Goal: Task Accomplishment & Management: Complete application form

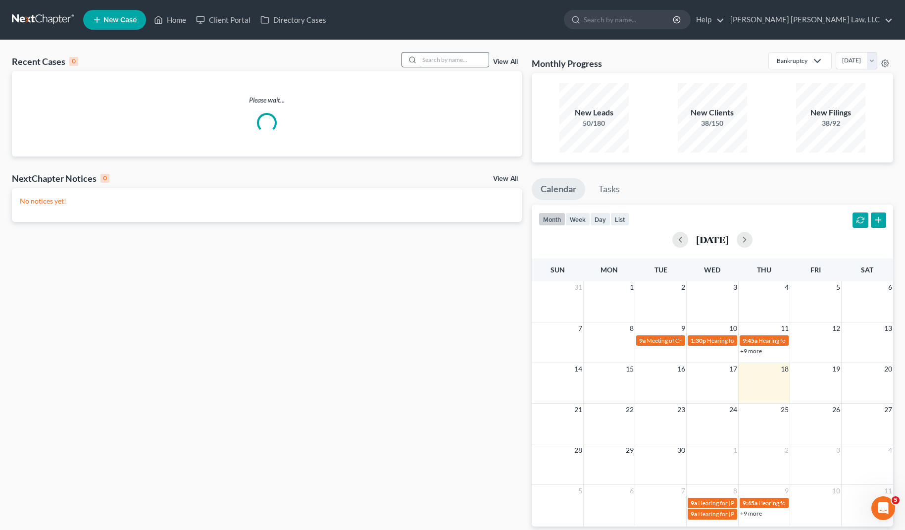
click at [456, 64] on input "search" at bounding box center [454, 60] width 69 height 14
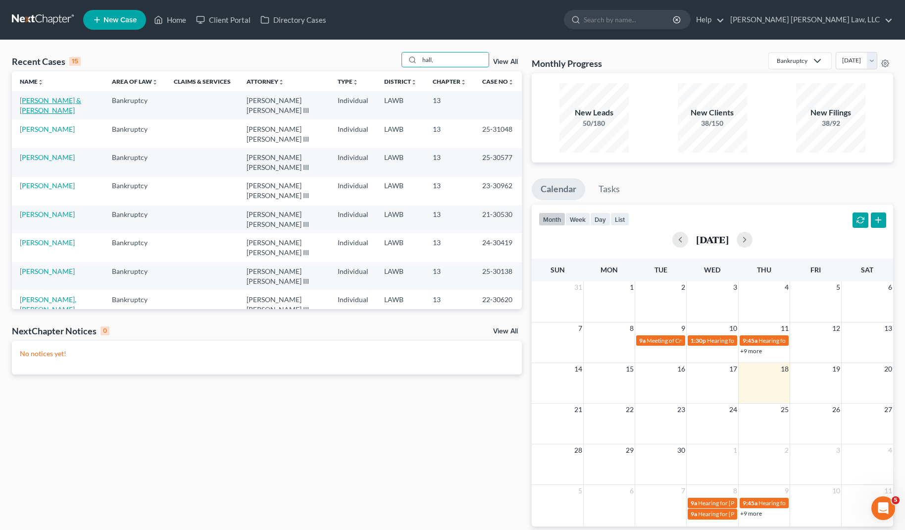
type input "hall,"
click at [73, 103] on link "[PERSON_NAME] & [PERSON_NAME]" at bounding box center [50, 105] width 61 height 18
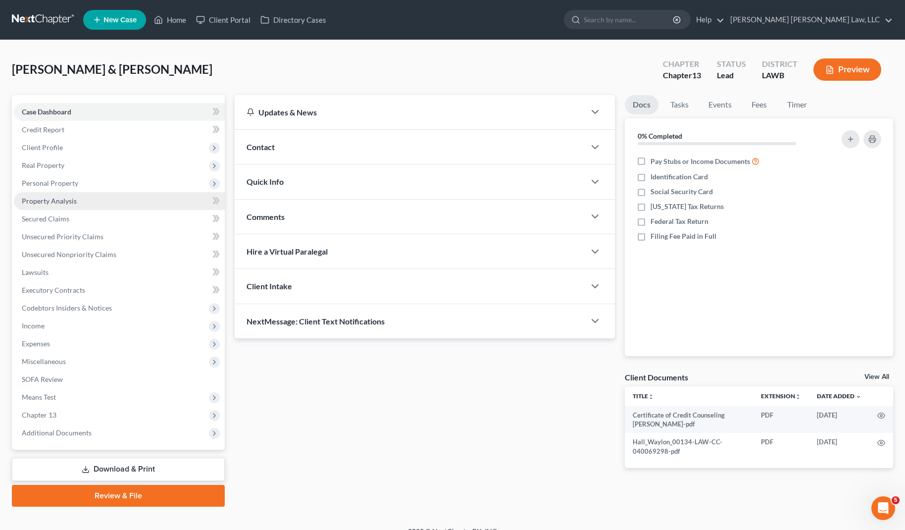
click at [86, 204] on link "Property Analysis" at bounding box center [119, 201] width 211 height 18
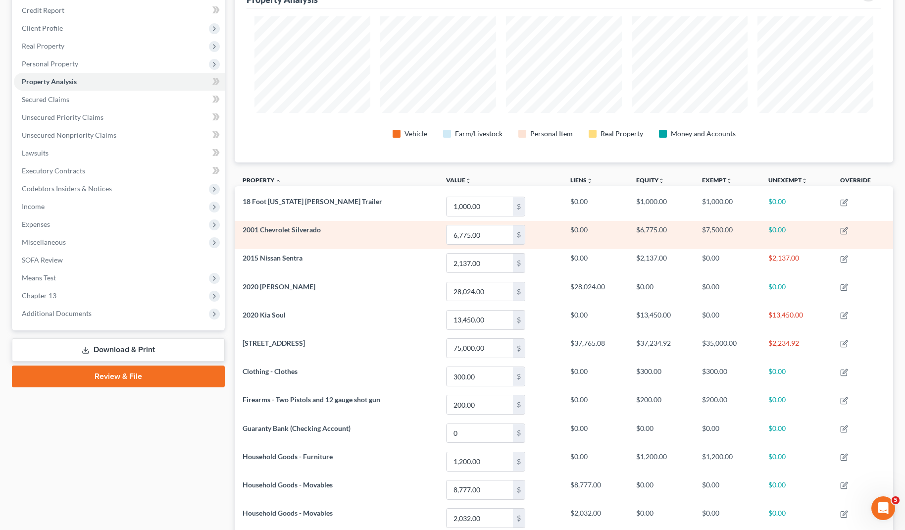
scroll to position [106, 0]
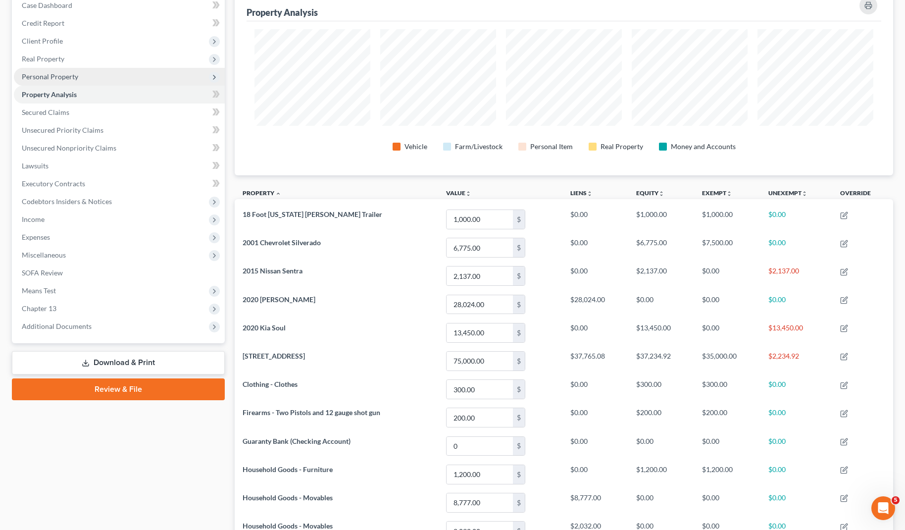
click at [70, 76] on span "Personal Property" at bounding box center [50, 76] width 56 height 8
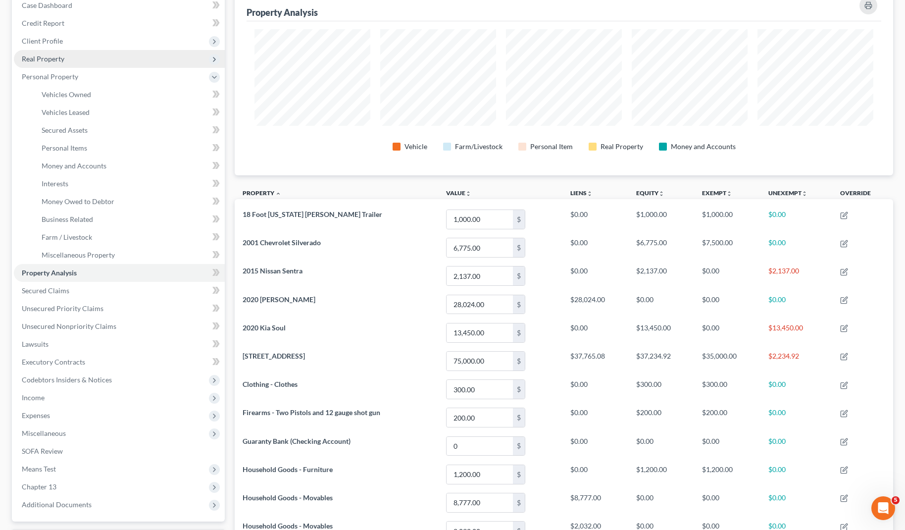
click at [61, 61] on span "Real Property" at bounding box center [43, 58] width 43 height 8
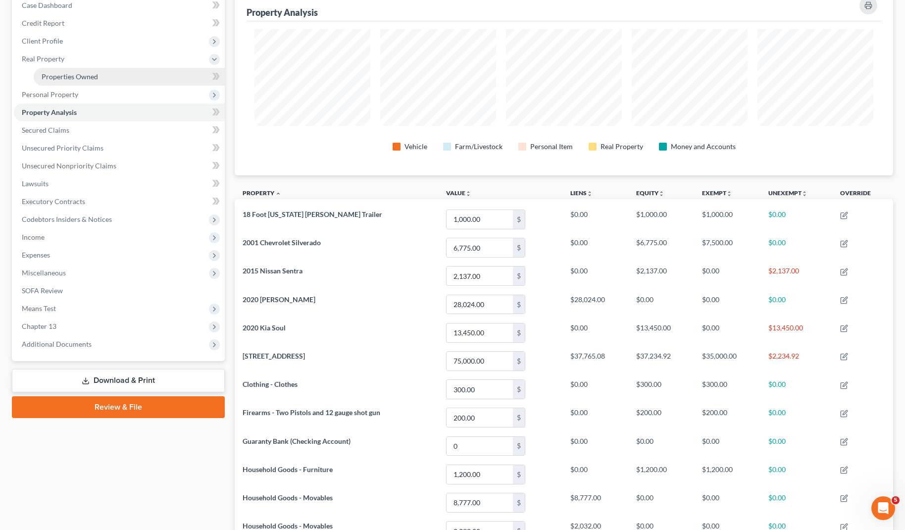
click at [79, 78] on span "Properties Owned" at bounding box center [70, 76] width 56 height 8
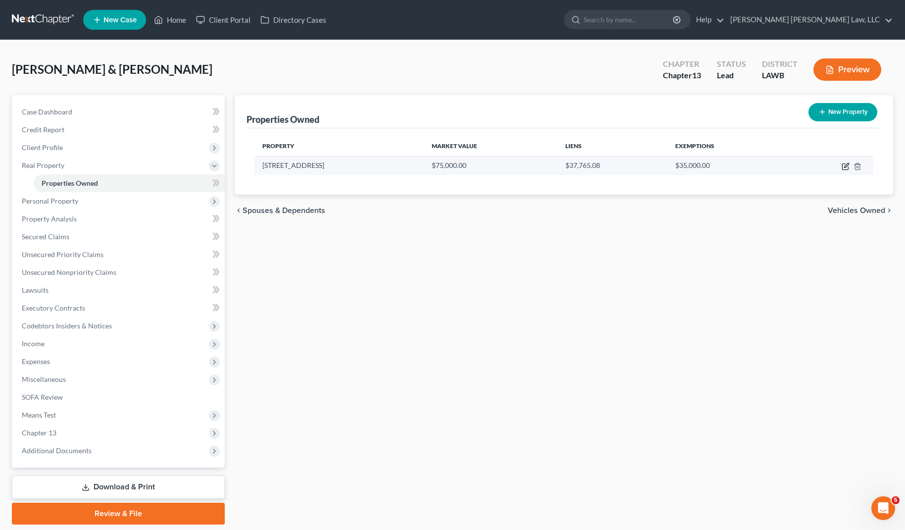
click at [845, 168] on icon "button" at bounding box center [846, 166] width 8 height 8
select select "19"
select select "4"
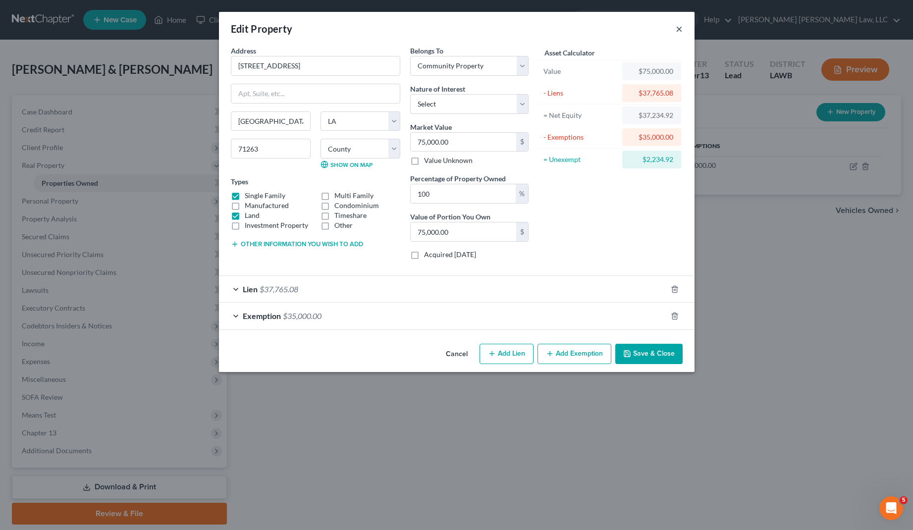
click at [680, 30] on button "×" at bounding box center [679, 29] width 7 height 12
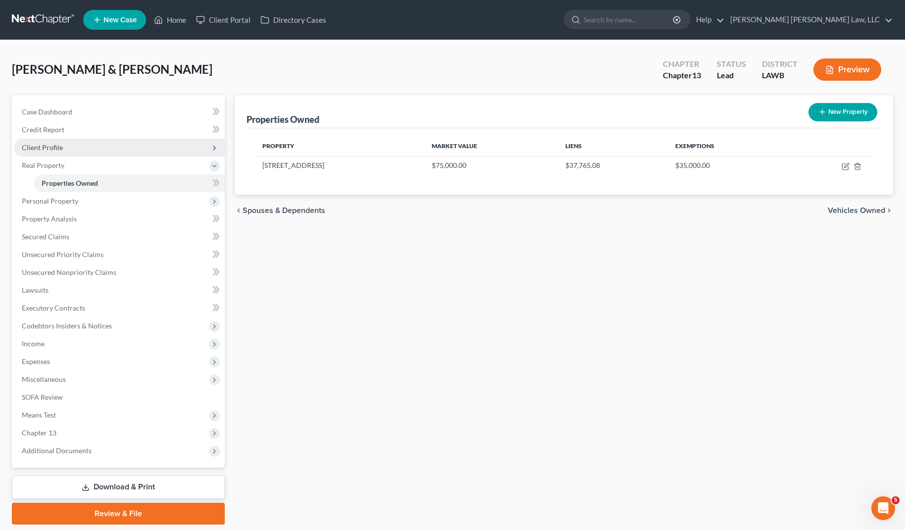
click at [66, 151] on span "Client Profile" at bounding box center [119, 148] width 211 height 18
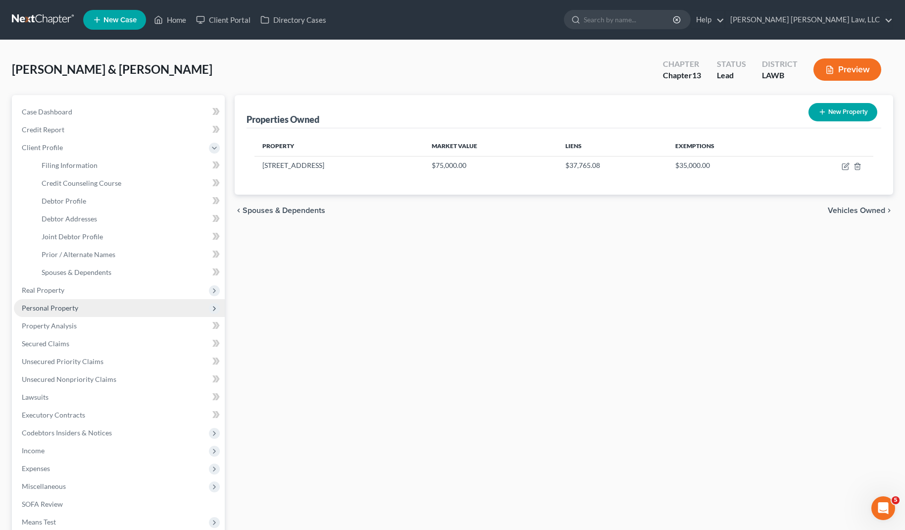
click at [57, 308] on span "Personal Property" at bounding box center [50, 308] width 56 height 8
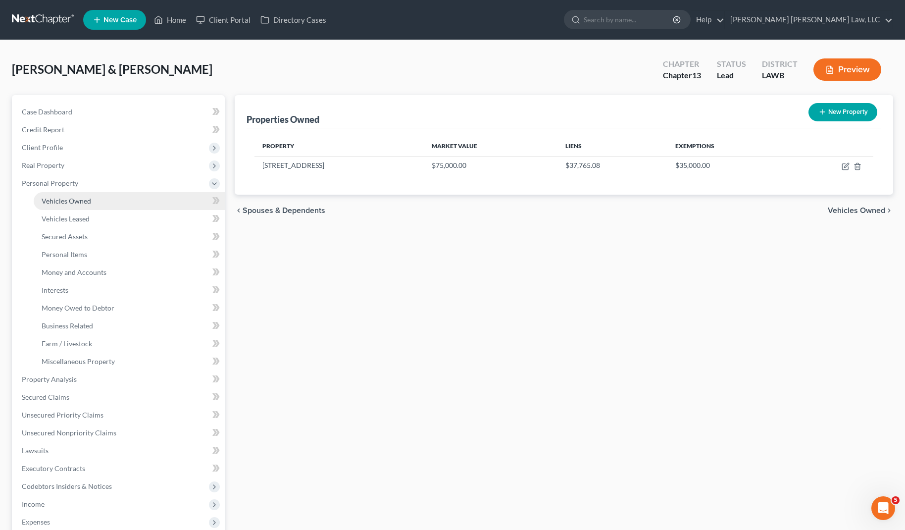
click at [70, 198] on span "Vehicles Owned" at bounding box center [67, 201] width 50 height 8
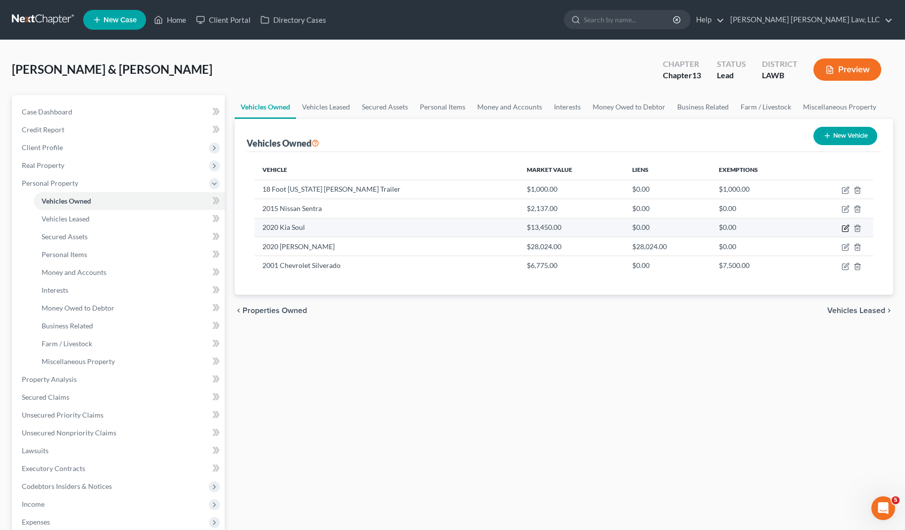
click at [846, 229] on icon "button" at bounding box center [847, 227] width 4 height 4
select select "0"
select select "6"
select select "3"
select select "2"
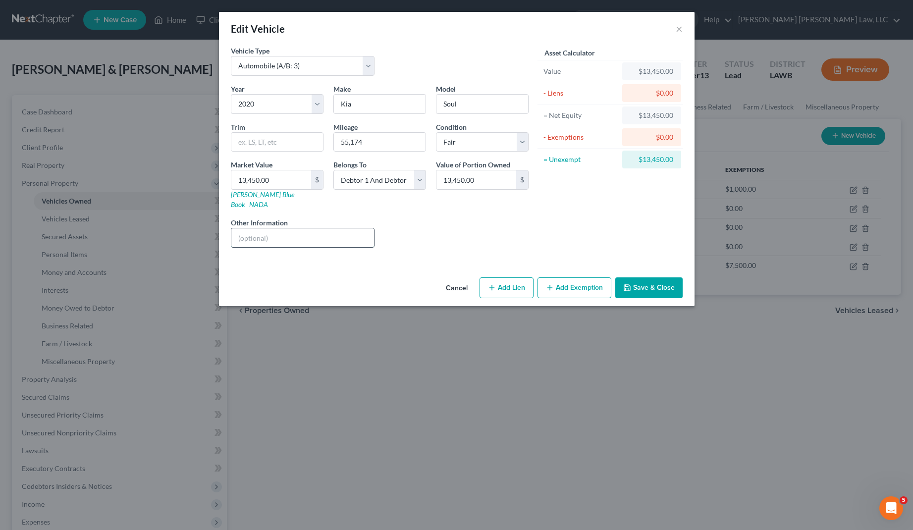
click at [297, 230] on input "text" at bounding box center [302, 237] width 143 height 19
drag, startPoint x: 387, startPoint y: 241, endPoint x: 405, endPoint y: 235, distance: 18.6
click at [418, 239] on div "Year Select 2026 2025 2024 2023 2022 2021 2020 2019 2018 2017 2016 2015 2014 20…" at bounding box center [380, 170] width 308 height 172
click at [363, 229] on input "Liquidation value = 13450 - 807 (auction/sales cost) =" at bounding box center [302, 237] width 143 height 19
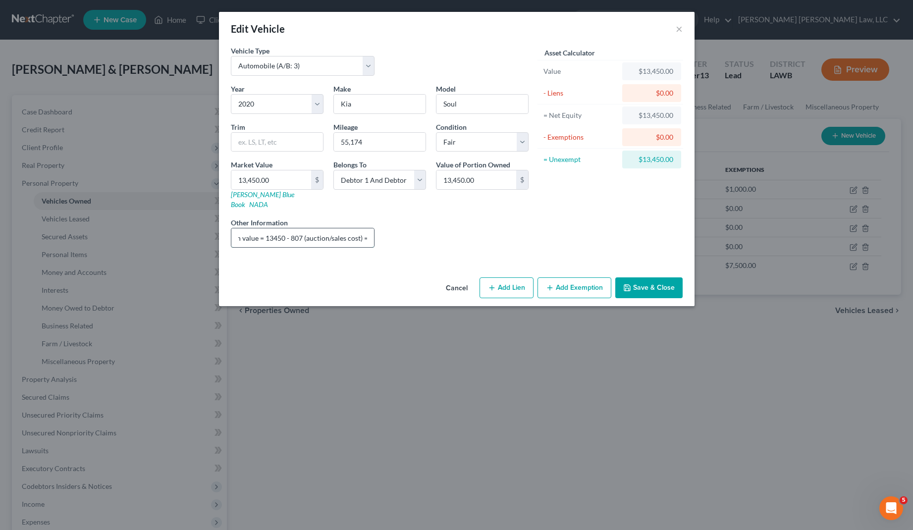
click at [367, 229] on input "Liquidation value = 13450 - 807 (auction/sales cost) =" at bounding box center [302, 237] width 143 height 19
click at [373, 230] on input "Liquidation value = 13450 - 807 (auction/sales cost) = 12643" at bounding box center [302, 237] width 143 height 19
drag, startPoint x: 361, startPoint y: 228, endPoint x: 394, endPoint y: 227, distance: 33.2
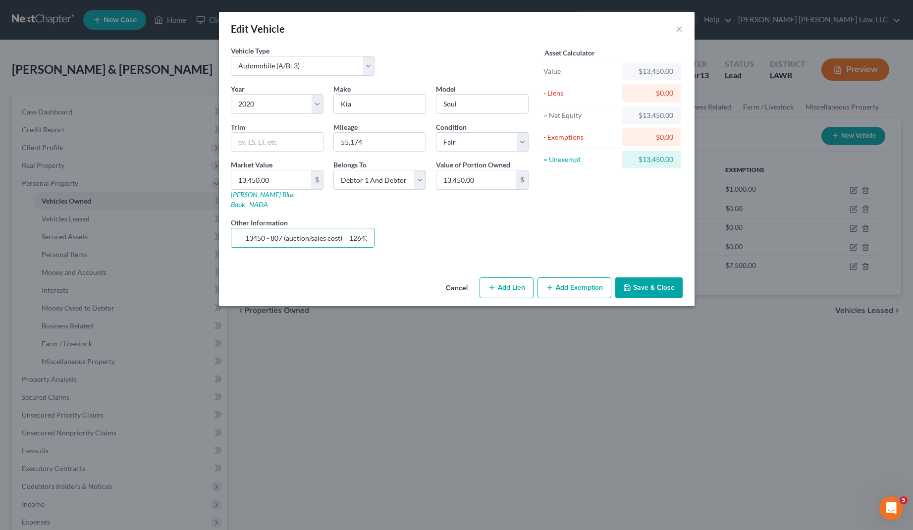
click at [394, 227] on div "Year Select 2026 2025 2024 2023 2022 2021 2020 2019 2018 2017 2016 2015 2014 20…" at bounding box center [380, 170] width 308 height 172
click at [373, 230] on input "Liquidation value = 13450 - 807 (auction/sales cost) = 12643" at bounding box center [302, 237] width 143 height 19
drag, startPoint x: 420, startPoint y: 236, endPoint x: 515, endPoint y: 240, distance: 94.7
click at [515, 240] on div "Year Select 2026 2025 2024 2023 2022 2021 2020 2019 2018 2017 2016 2015 2014 20…" at bounding box center [380, 170] width 308 height 172
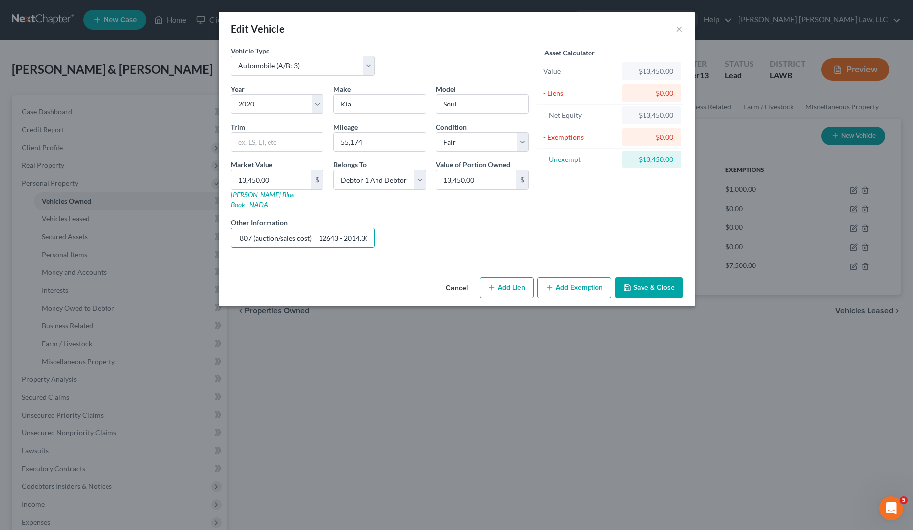
scroll to position [0, 0]
drag, startPoint x: 348, startPoint y: 228, endPoint x: 476, endPoint y: 237, distance: 128.6
click at [499, 237] on div "Year Select 2026 2025 2024 2023 2022 2021 2020 2019 2018 2017 2016 2015 2014 20…" at bounding box center [380, 170] width 308 height 172
click at [356, 229] on input "Liquidation value = 13450 - 807 (auction/sales cost) = 12643 - 2014.30" at bounding box center [302, 237] width 143 height 19
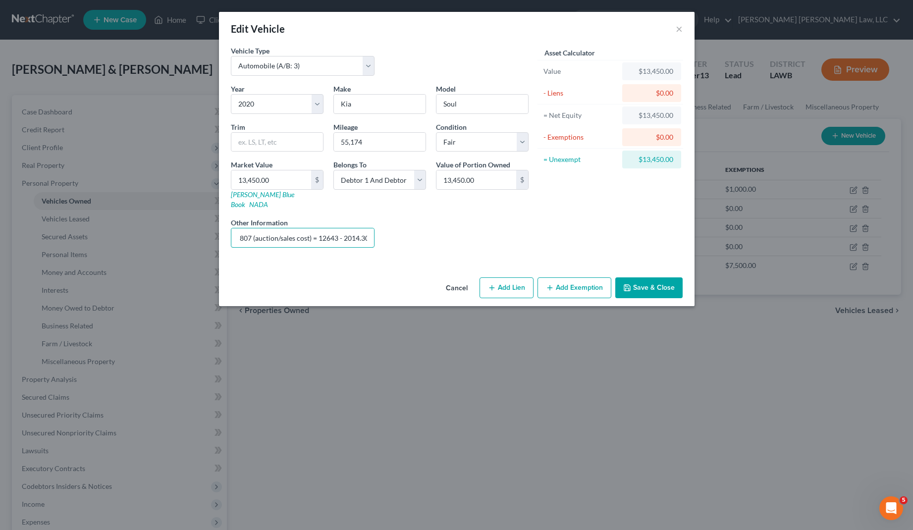
drag, startPoint x: 379, startPoint y: 229, endPoint x: 419, endPoint y: 232, distance: 39.7
click at [419, 232] on div "Year Select 2026 2025 2024 2023 2022 2021 2020 2019 2018 2017 2016 2015 2014 20…" at bounding box center [380, 170] width 308 height 172
click at [341, 233] on input "Liquidation value = 13450 - 807 (auction/sales cost) = 12643 - 2014.30" at bounding box center [302, 237] width 143 height 19
type input "Liquidation value = 13450 - 807 (auction/sales cost) = 12643 - 2014.30 ( truste…"
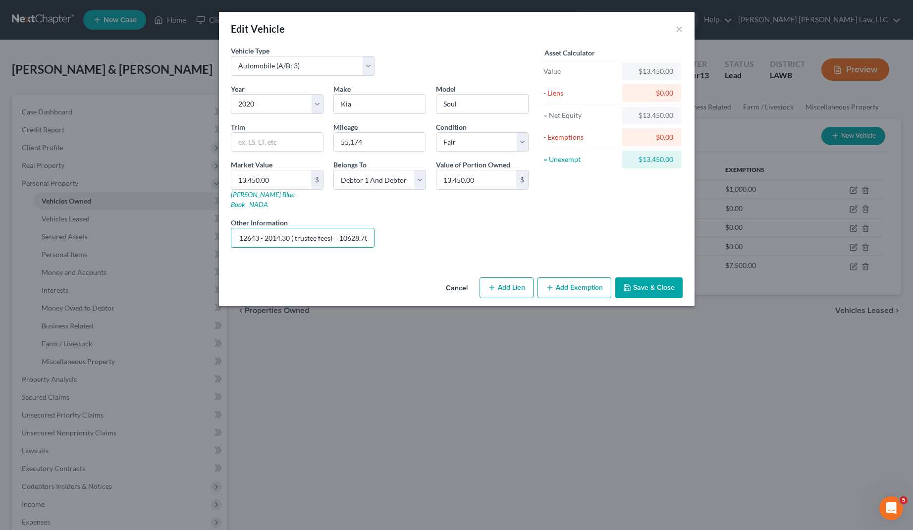
click at [652, 277] on button "Save & Close" at bounding box center [648, 287] width 67 height 21
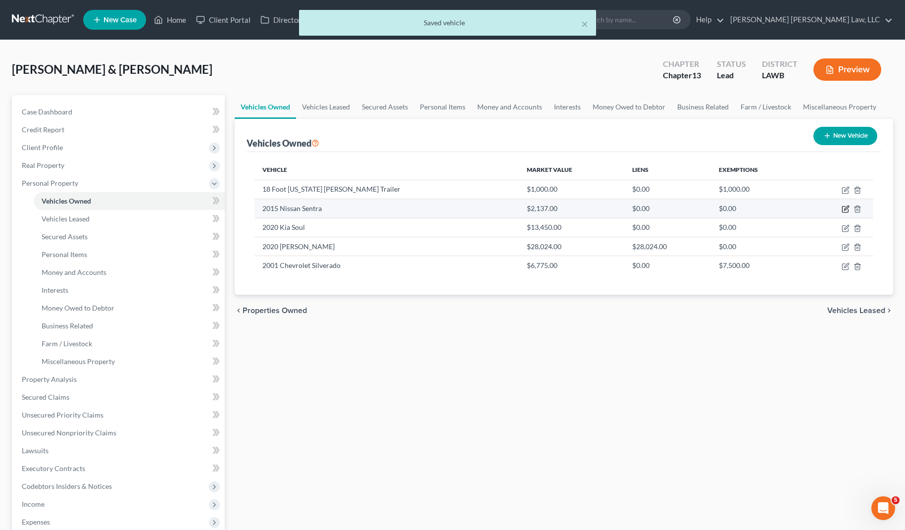
click at [844, 209] on icon "button" at bounding box center [846, 209] width 8 height 8
select select "0"
select select "11"
select select "3"
select select "2"
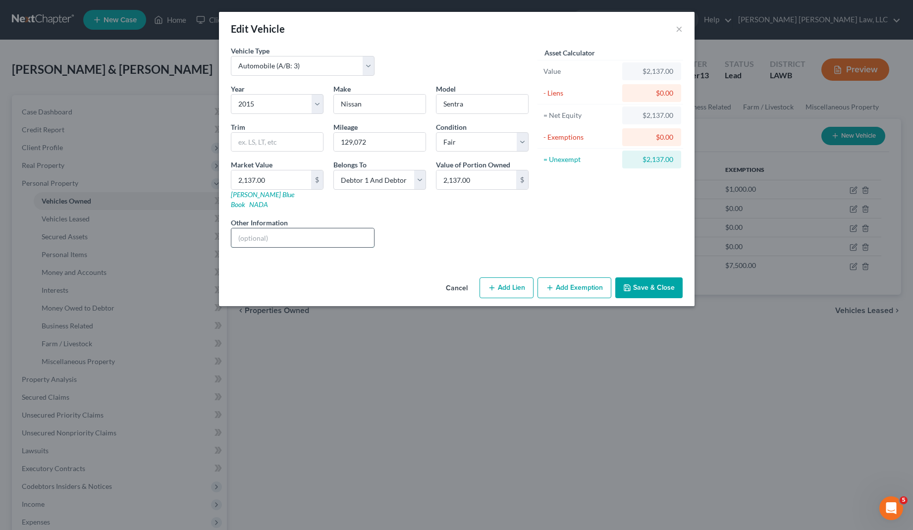
click at [275, 228] on input "text" at bounding box center [302, 237] width 143 height 19
type input "l"
drag, startPoint x: 345, startPoint y: 229, endPoint x: 416, endPoint y: 241, distance: 72.3
click at [417, 242] on div "Year Select 2026 2025 2024 2023 2022 2021 2020 2019 2018 2017 2016 2015 2014 20…" at bounding box center [380, 170] width 308 height 172
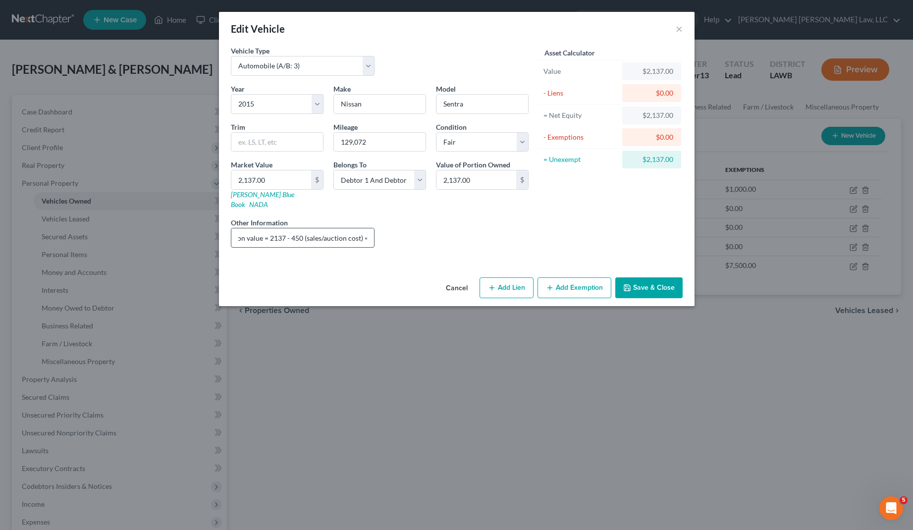
click at [373, 231] on input "liquidation value = 2137 - 450 (sales/auction cost) =" at bounding box center [302, 237] width 143 height 19
click at [368, 230] on input "liquidation value = 2137 - 450 (sales/auction cost) =" at bounding box center [302, 237] width 143 height 19
drag, startPoint x: 337, startPoint y: 226, endPoint x: 428, endPoint y: 225, distance: 91.1
click at [446, 226] on div "Year Select 2026 2025 2024 2023 2022 2021 2020 2019 2018 2017 2016 2015 2014 20…" at bounding box center [380, 170] width 308 height 172
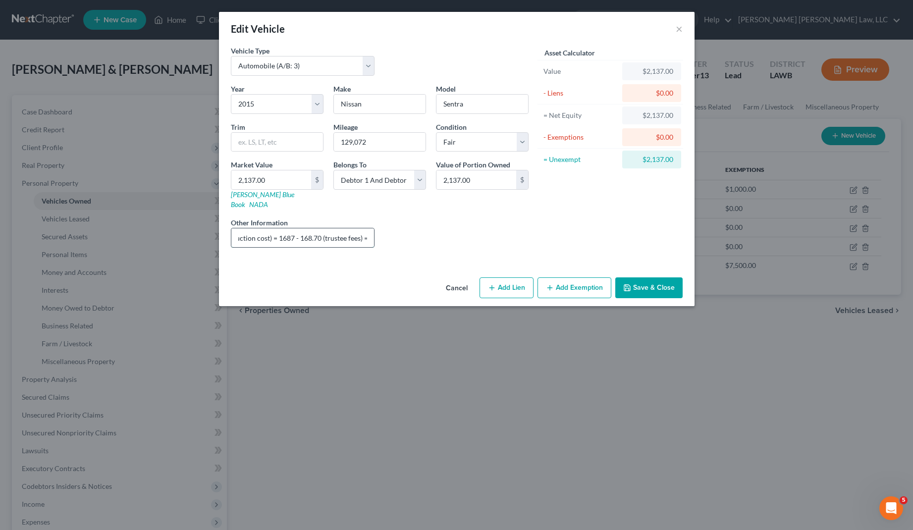
click at [367, 229] on input "liquidation value = 2137 - 450 (sales/auction cost) = 1687 - 168.70 (trustee fe…" at bounding box center [302, 237] width 143 height 19
type input "liquidation value = 2137 - 450 (sales/auction cost) = 1687 - 168.70 (trustee fe…"
click at [674, 277] on button "Save & Close" at bounding box center [648, 287] width 67 height 21
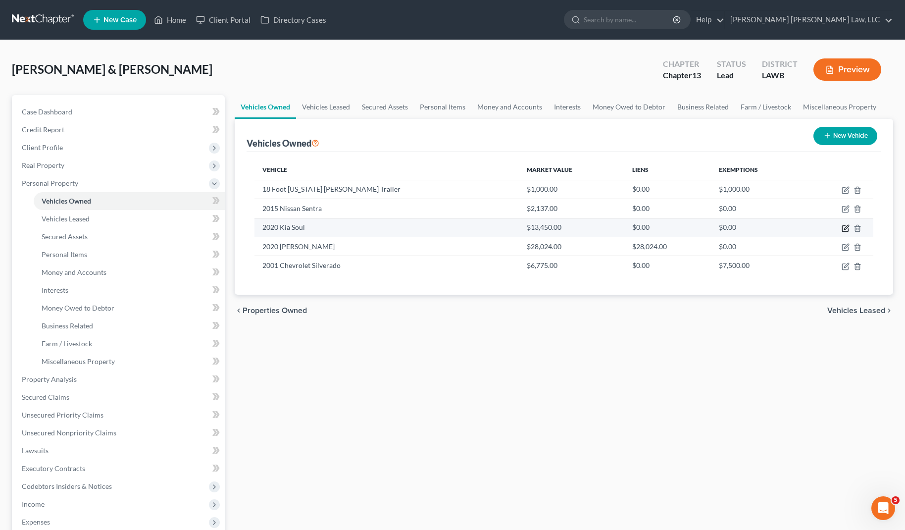
click at [846, 228] on icon "button" at bounding box center [846, 228] width 8 height 8
select select "0"
select select "6"
select select "3"
select select "2"
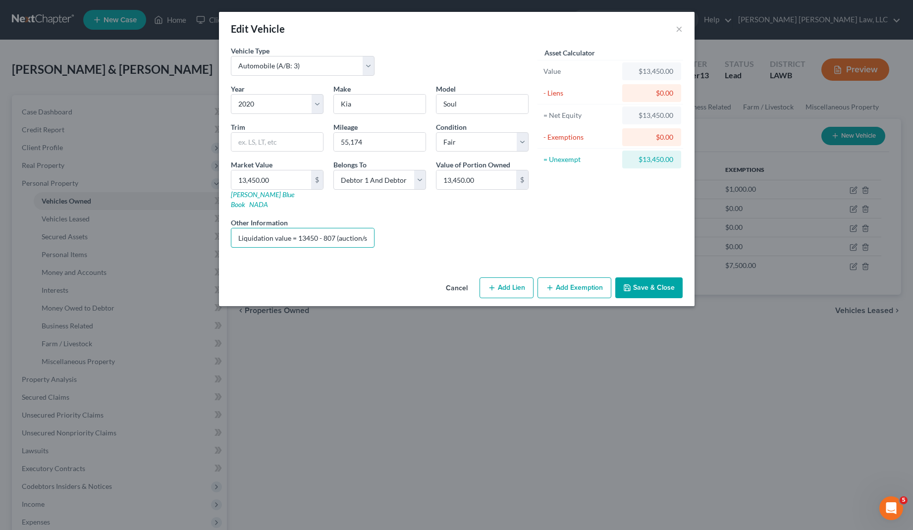
scroll to position [0, 163]
drag, startPoint x: 333, startPoint y: 229, endPoint x: 482, endPoint y: 219, distance: 148.9
click at [482, 219] on div "Year Select 2026 2025 2024 2023 2022 2021 2020 2019 2018 2017 2016 2015 2014 20…" at bounding box center [380, 170] width 308 height 172
click at [681, 29] on button "×" at bounding box center [679, 29] width 7 height 12
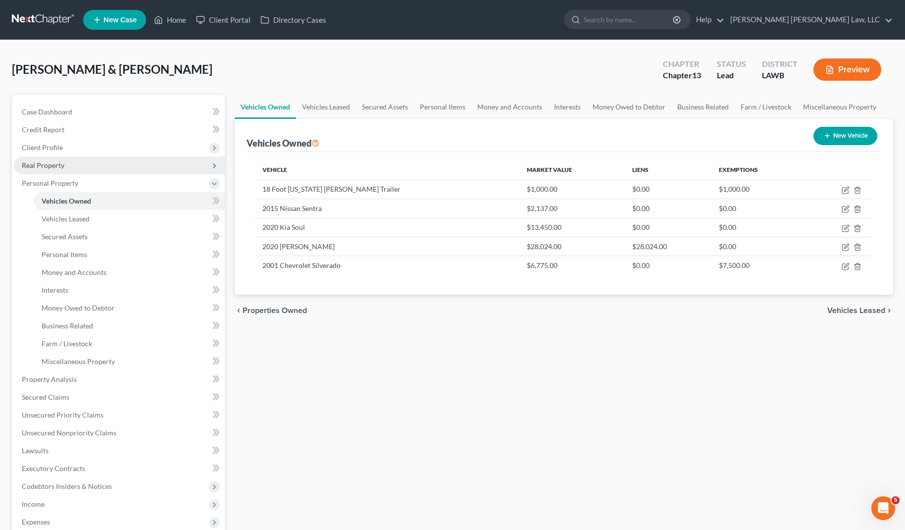
click at [72, 166] on span "Real Property" at bounding box center [119, 166] width 211 height 18
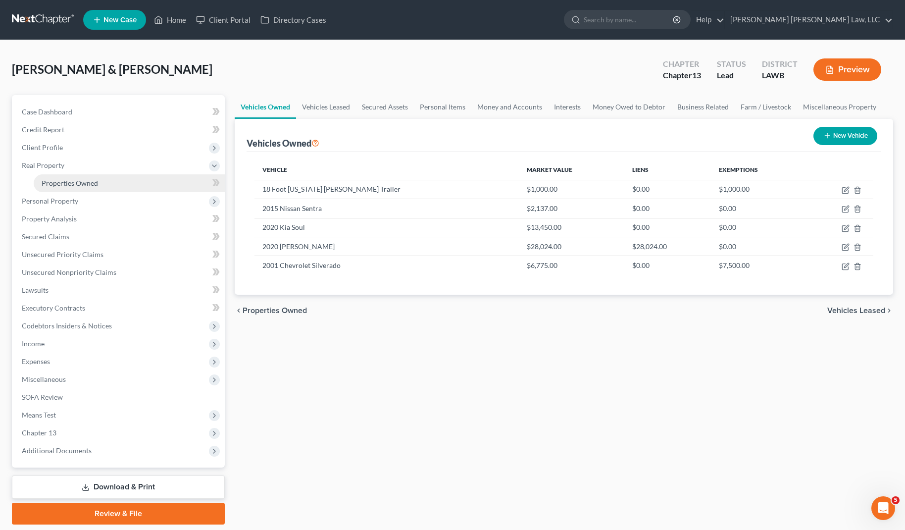
click at [75, 180] on span "Properties Owned" at bounding box center [70, 183] width 56 height 8
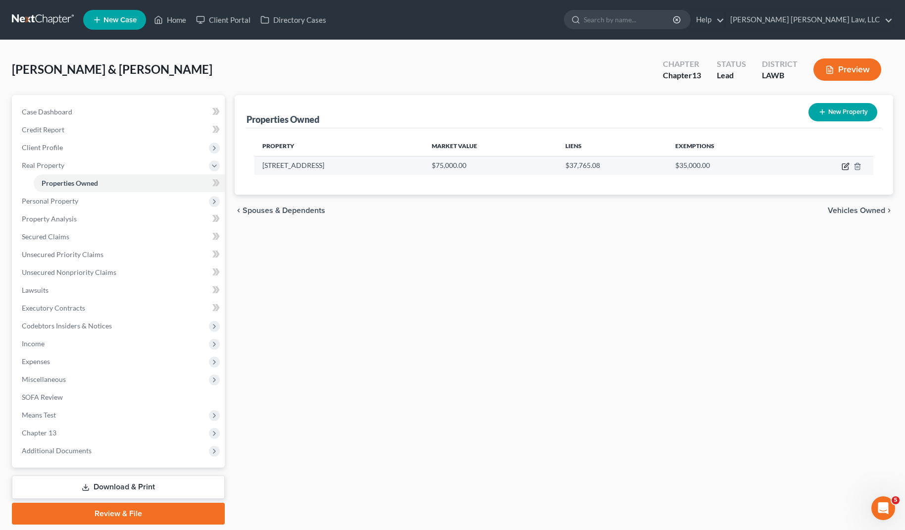
click at [846, 169] on icon "button" at bounding box center [846, 167] width 6 height 6
select select "19"
select select "61"
select select "4"
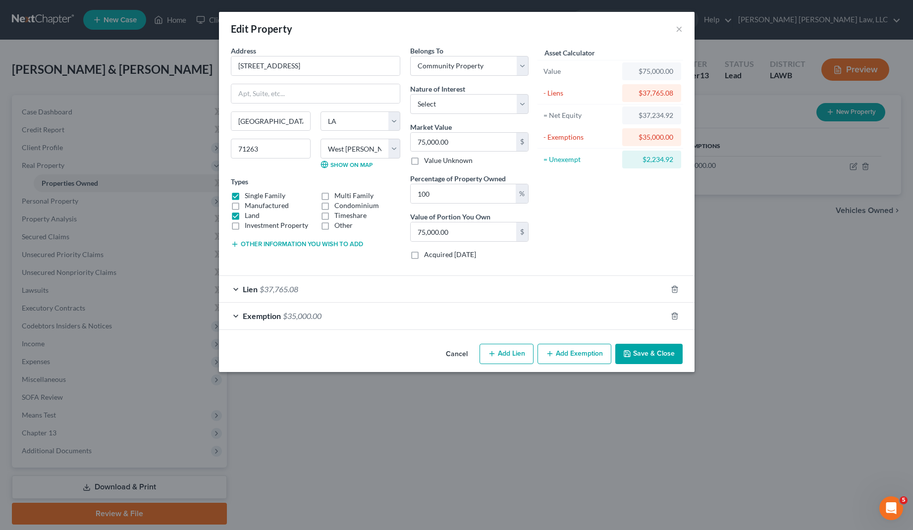
click at [286, 243] on button "Other information you wish to add" at bounding box center [297, 244] width 132 height 8
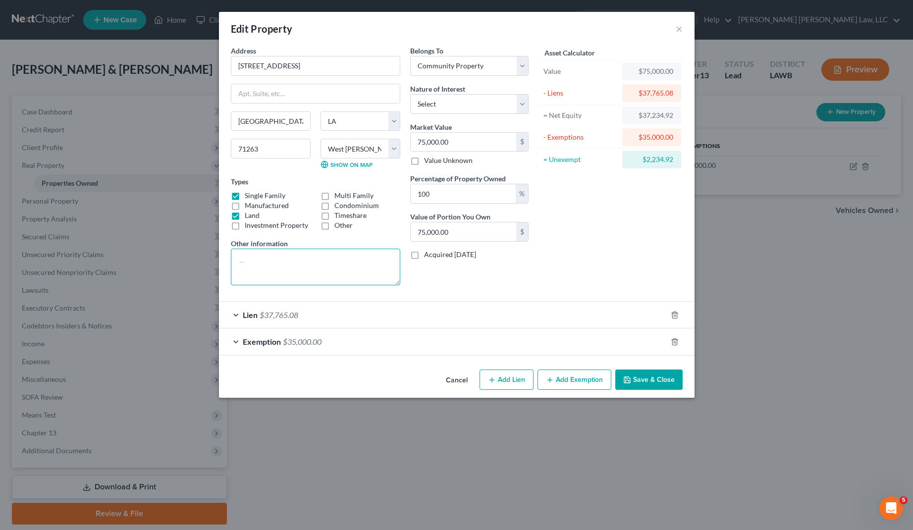
click at [305, 273] on textarea at bounding box center [315, 267] width 169 height 37
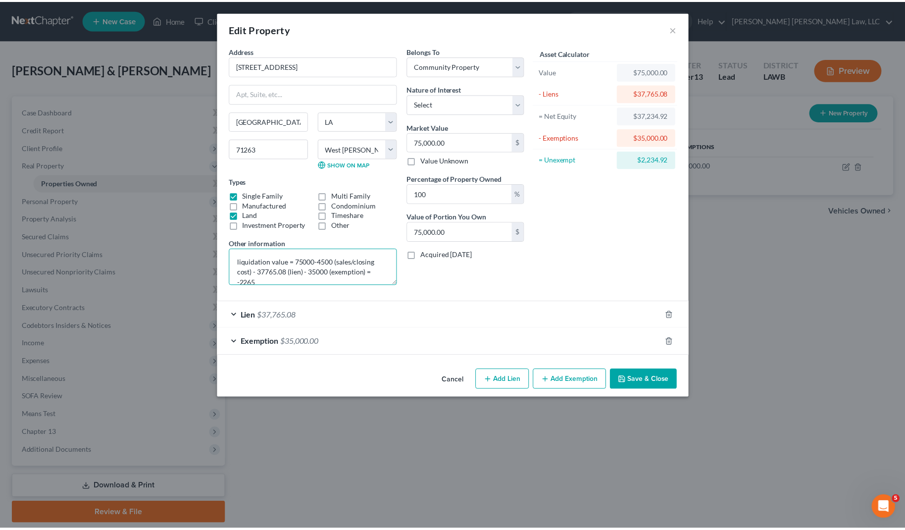
scroll to position [2, 0]
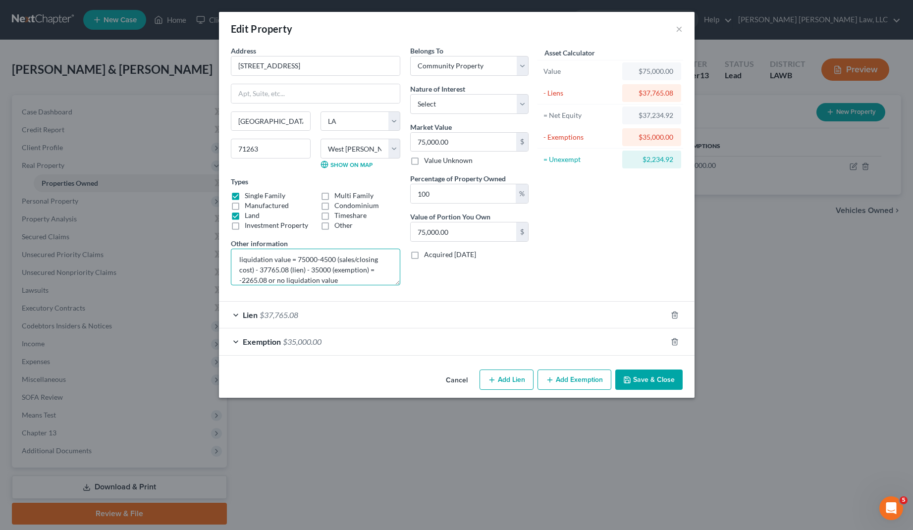
type textarea "liquidation value = 75000-4500 (sales/closing cost) - 37765.08 (lien) - 35000 (…"
click at [672, 379] on button "Save & Close" at bounding box center [648, 380] width 67 height 21
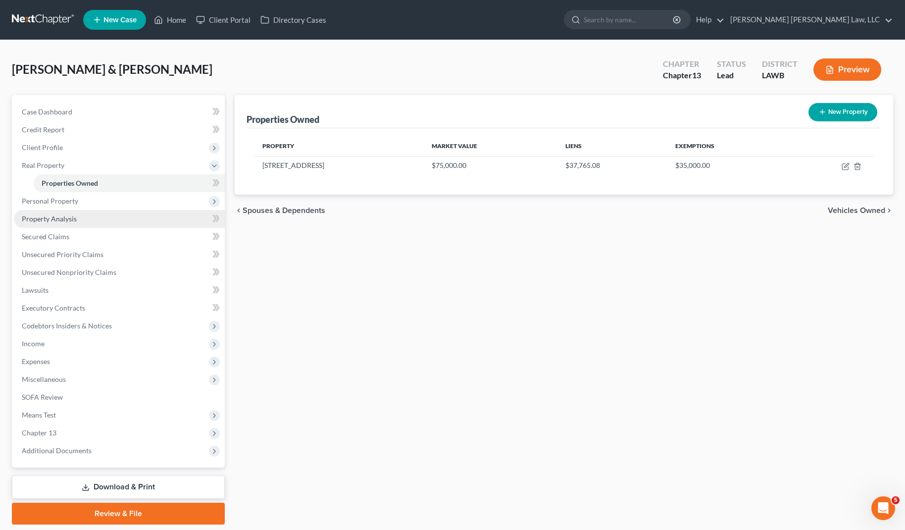
click at [58, 216] on span "Property Analysis" at bounding box center [49, 218] width 55 height 8
